Goal: Information Seeking & Learning: Learn about a topic

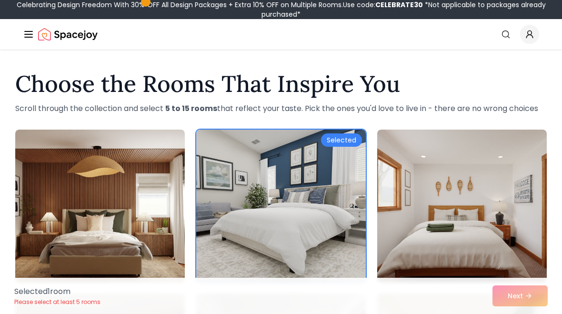
click at [476, 165] on img at bounding box center [462, 206] width 170 height 152
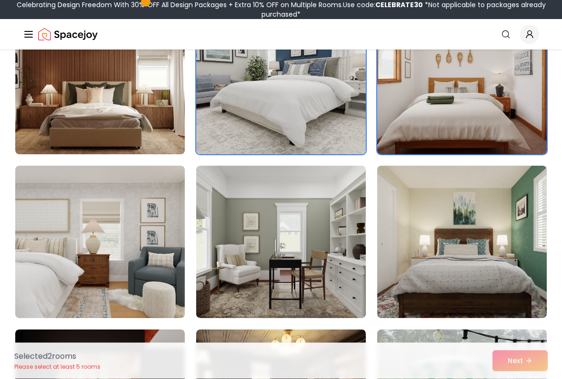
scroll to position [127, 0]
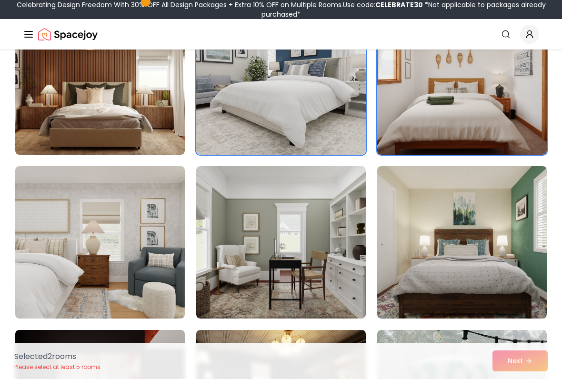
click at [479, 98] on img at bounding box center [462, 78] width 170 height 152
click at [321, 116] on img at bounding box center [281, 78] width 170 height 152
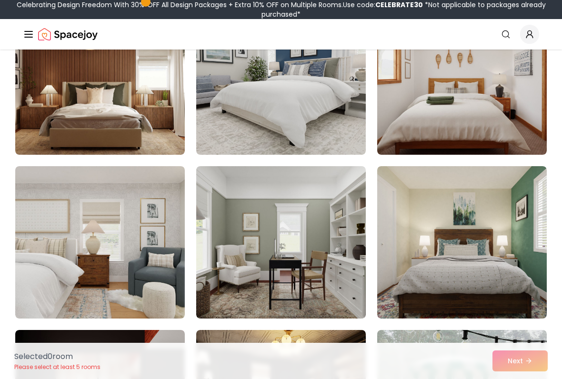
click at [428, 112] on img at bounding box center [462, 78] width 170 height 152
click at [461, 105] on img at bounding box center [462, 78] width 170 height 152
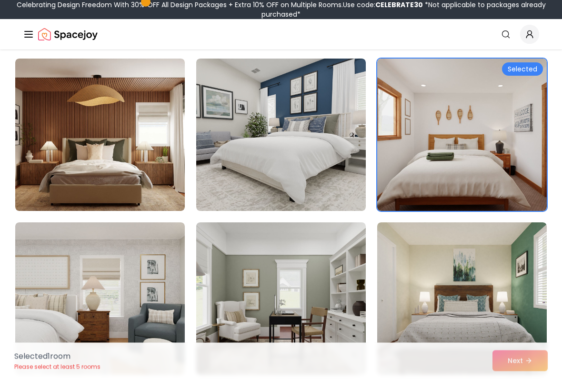
click at [429, 162] on img at bounding box center [462, 135] width 170 height 152
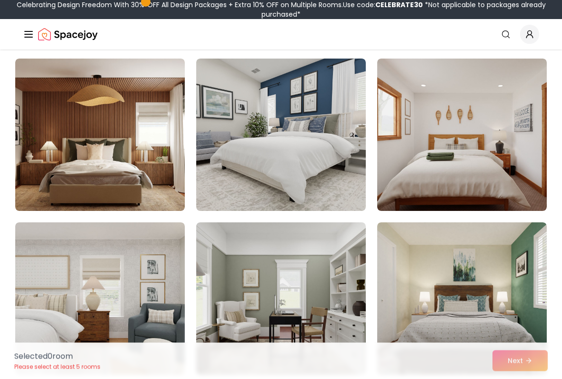
scroll to position [71, 0]
click at [518, 92] on img at bounding box center [462, 135] width 170 height 152
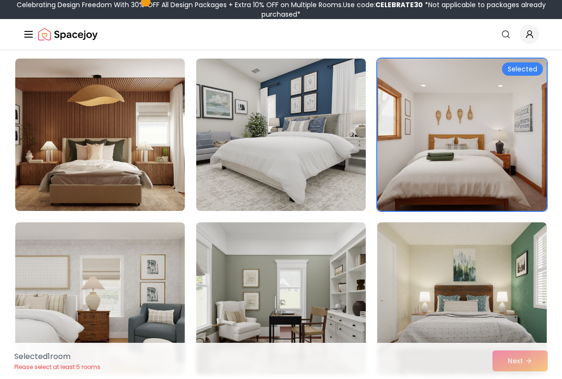
click at [147, 149] on img at bounding box center [100, 135] width 170 height 152
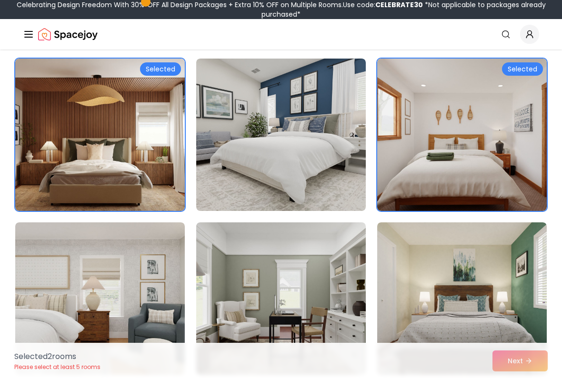
click at [162, 78] on img at bounding box center [100, 135] width 170 height 152
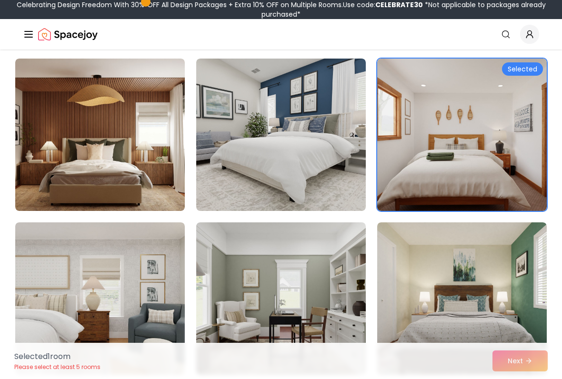
click at [164, 85] on img at bounding box center [100, 135] width 170 height 152
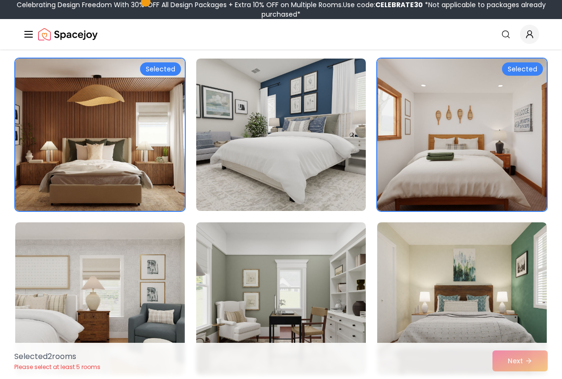
click at [174, 68] on div "Selected" at bounding box center [160, 68] width 41 height 13
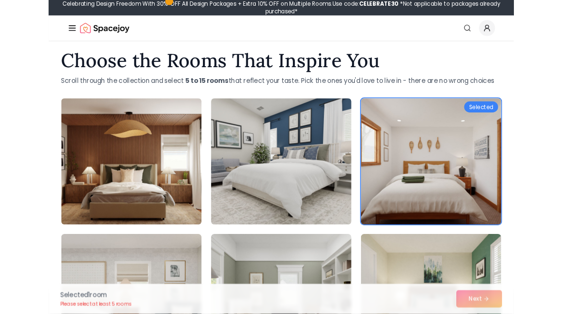
scroll to position [0, 0]
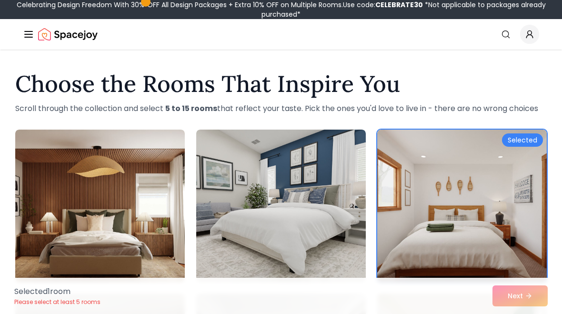
click at [135, 217] on img at bounding box center [100, 206] width 170 height 152
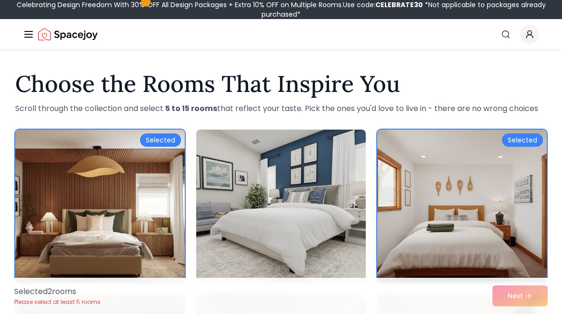
click at [169, 142] on div "Selected" at bounding box center [160, 139] width 41 height 13
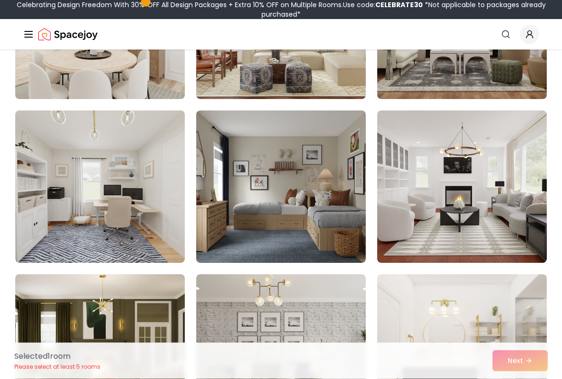
scroll to position [5100, 0]
click at [316, 166] on img at bounding box center [281, 187] width 170 height 152
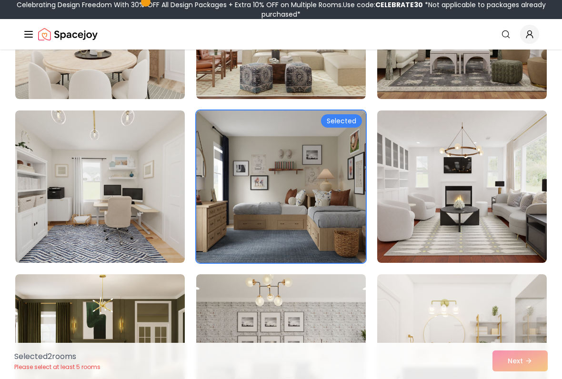
click at [352, 119] on div "Selected" at bounding box center [341, 120] width 41 height 13
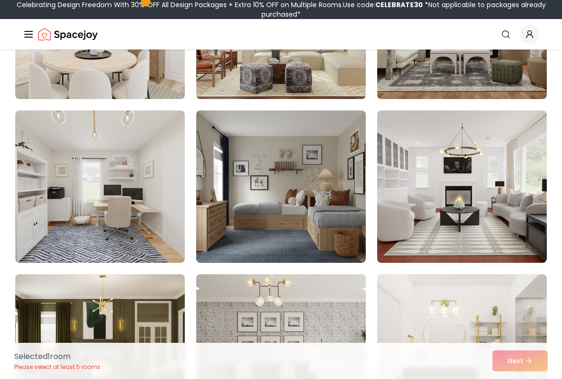
click at [489, 156] on img at bounding box center [462, 187] width 170 height 152
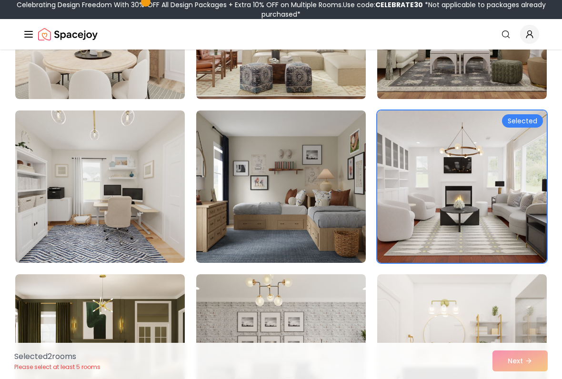
click at [533, 114] on img at bounding box center [462, 187] width 170 height 152
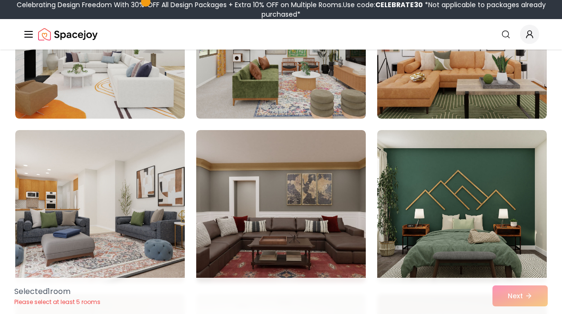
scroll to position [4752, 0]
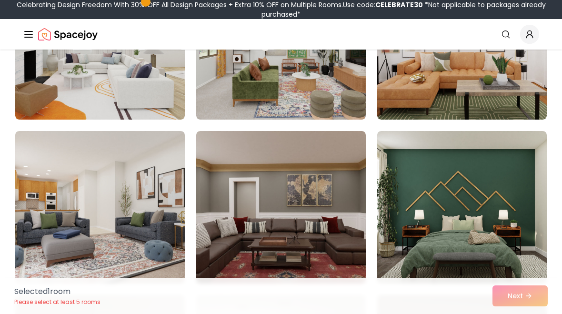
click at [529, 166] on img at bounding box center [462, 207] width 170 height 152
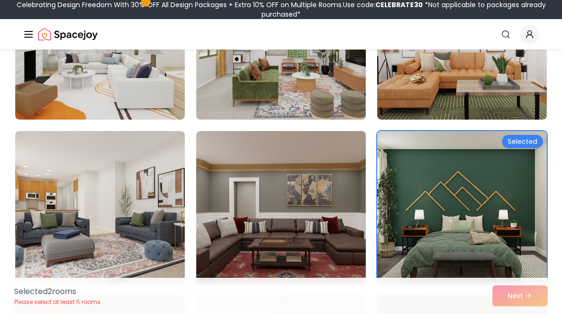
click at [531, 134] on img at bounding box center [462, 207] width 170 height 152
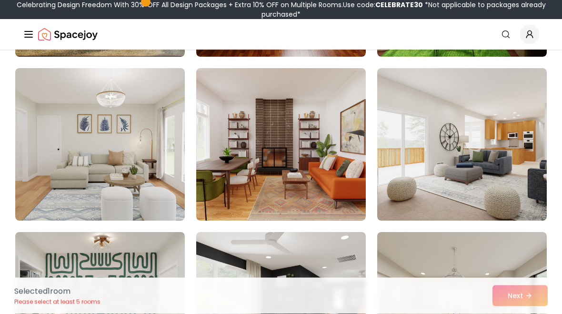
scroll to position [3176, 0]
click at [347, 104] on img at bounding box center [281, 144] width 170 height 152
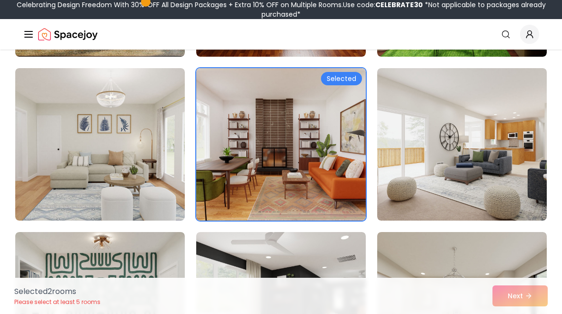
click at [350, 71] on img at bounding box center [281, 144] width 170 height 152
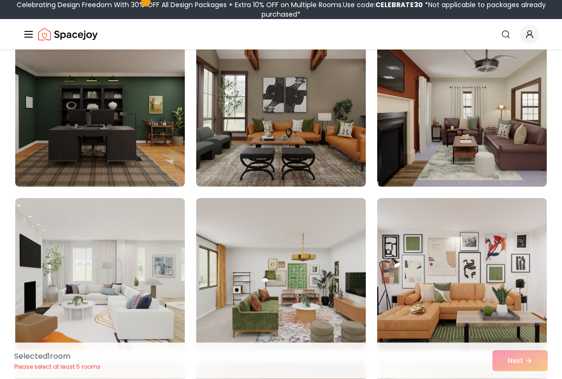
scroll to position [4521, 0]
click at [336, 122] on img at bounding box center [281, 110] width 170 height 152
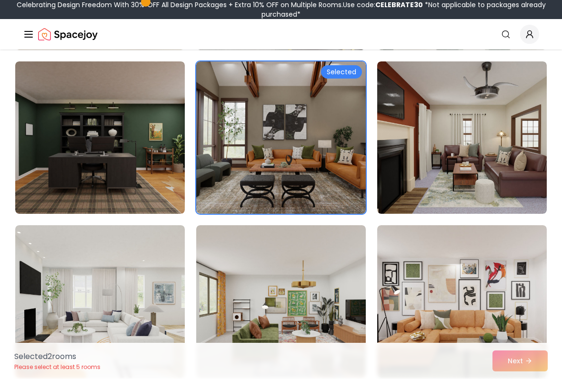
scroll to position [4479, 0]
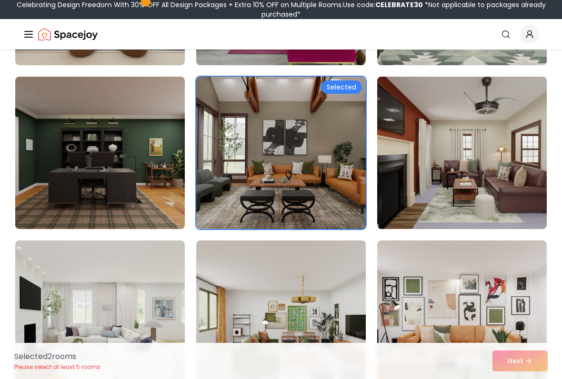
click at [346, 89] on div "Selected" at bounding box center [341, 87] width 41 height 13
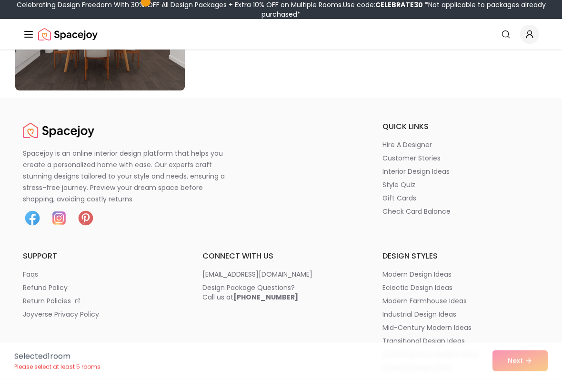
scroll to position [5601, 0]
click at [60, 314] on p "Selected 1 room" at bounding box center [57, 356] width 86 height 11
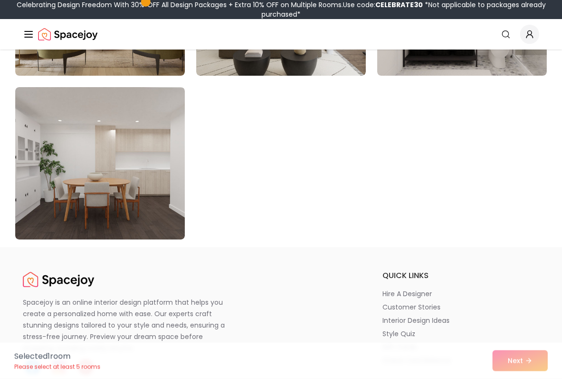
scroll to position [5452, 0]
click at [159, 171] on img at bounding box center [100, 163] width 170 height 152
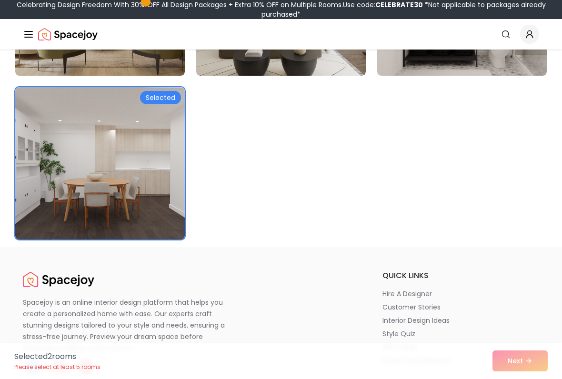
click at [164, 97] on div "Selected" at bounding box center [160, 97] width 41 height 13
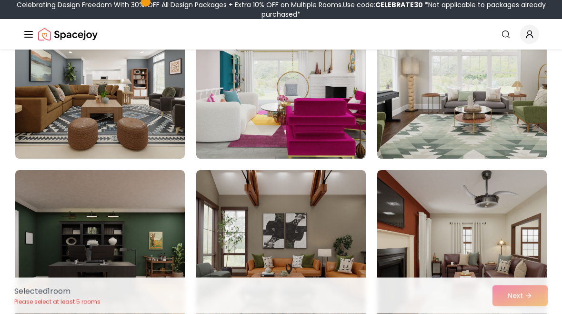
scroll to position [4385, 0]
